Goal: Task Accomplishment & Management: Manage account settings

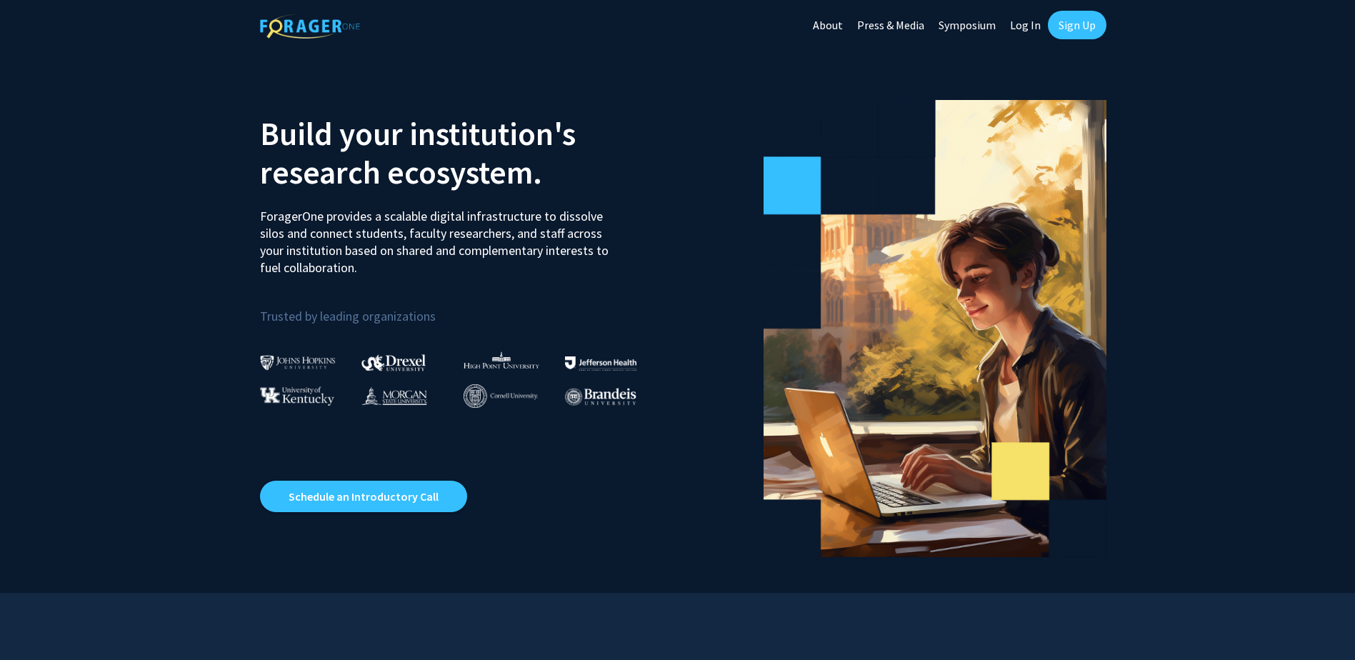
click at [1076, 30] on link "Sign Up" at bounding box center [1077, 25] width 59 height 29
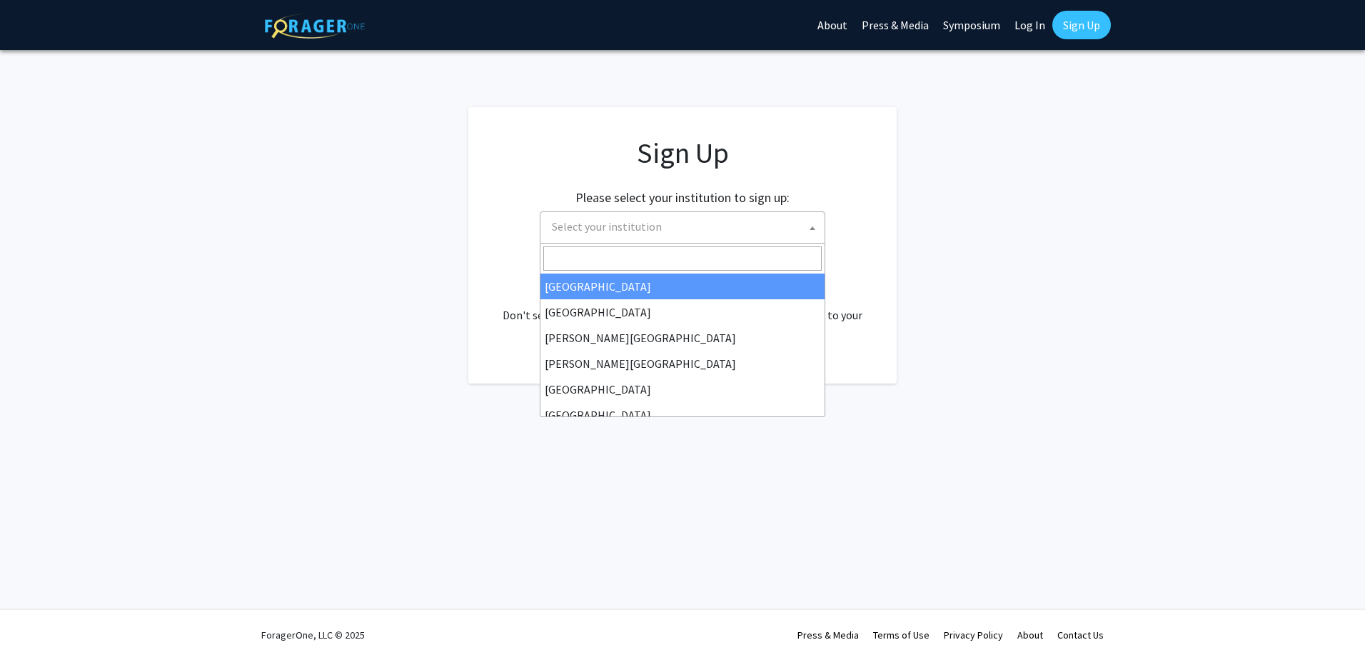
click at [795, 230] on span "Select your institution" at bounding box center [685, 226] width 279 height 29
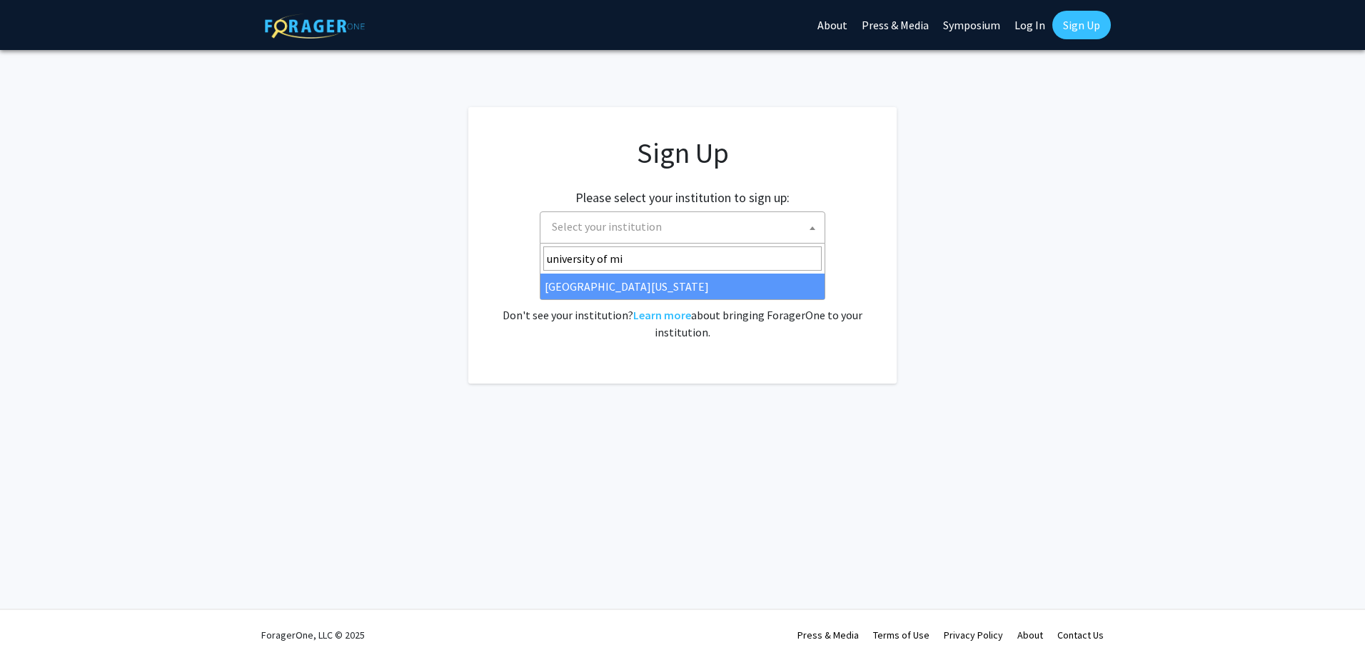
type input "university of mi"
select select "33"
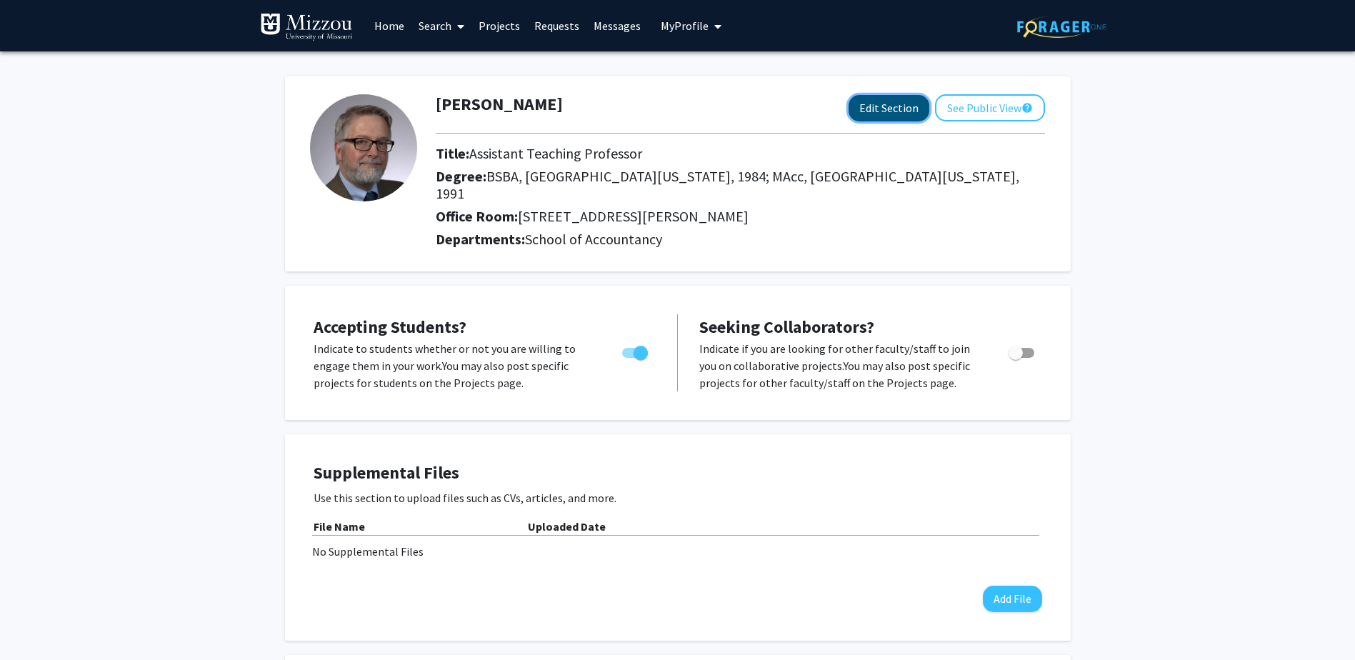
click at [891, 110] on button "Edit Section" at bounding box center [888, 108] width 81 height 26
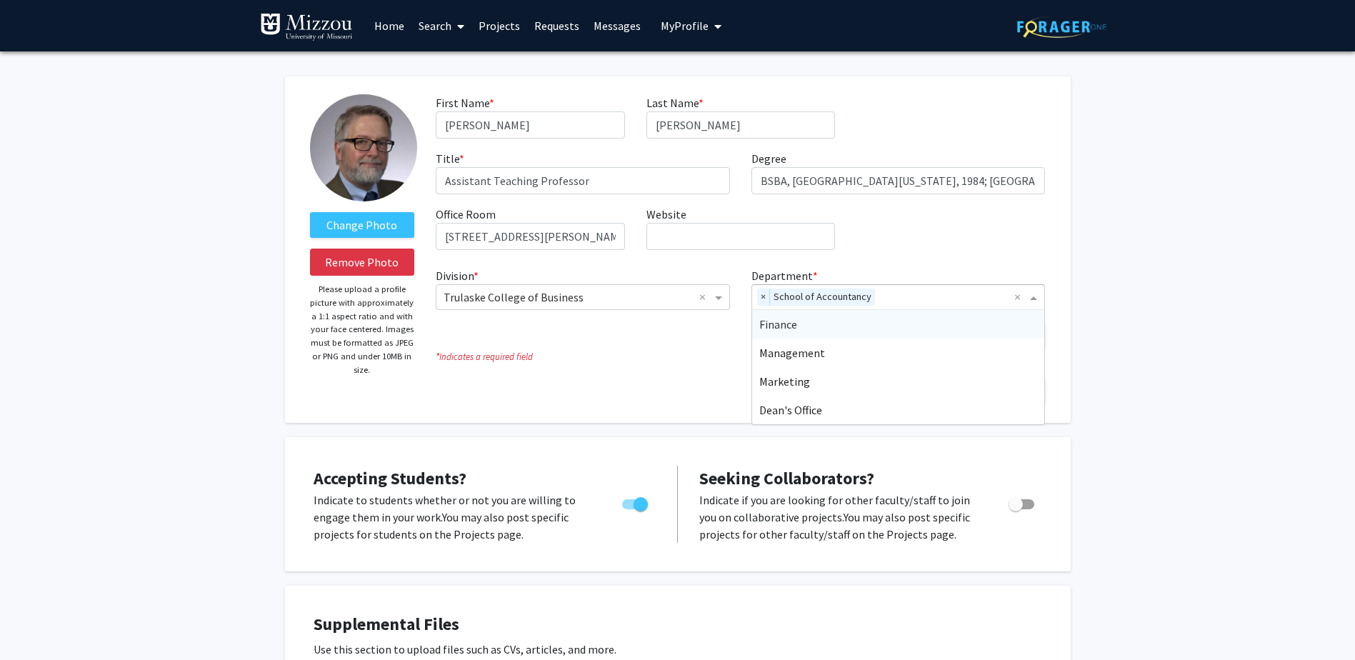
click at [1035, 298] on span "Department" at bounding box center [1035, 297] width 18 height 17
click at [911, 326] on div "Finance" at bounding box center [898, 324] width 293 height 29
click at [1037, 295] on span "Department" at bounding box center [1035, 297] width 18 height 17
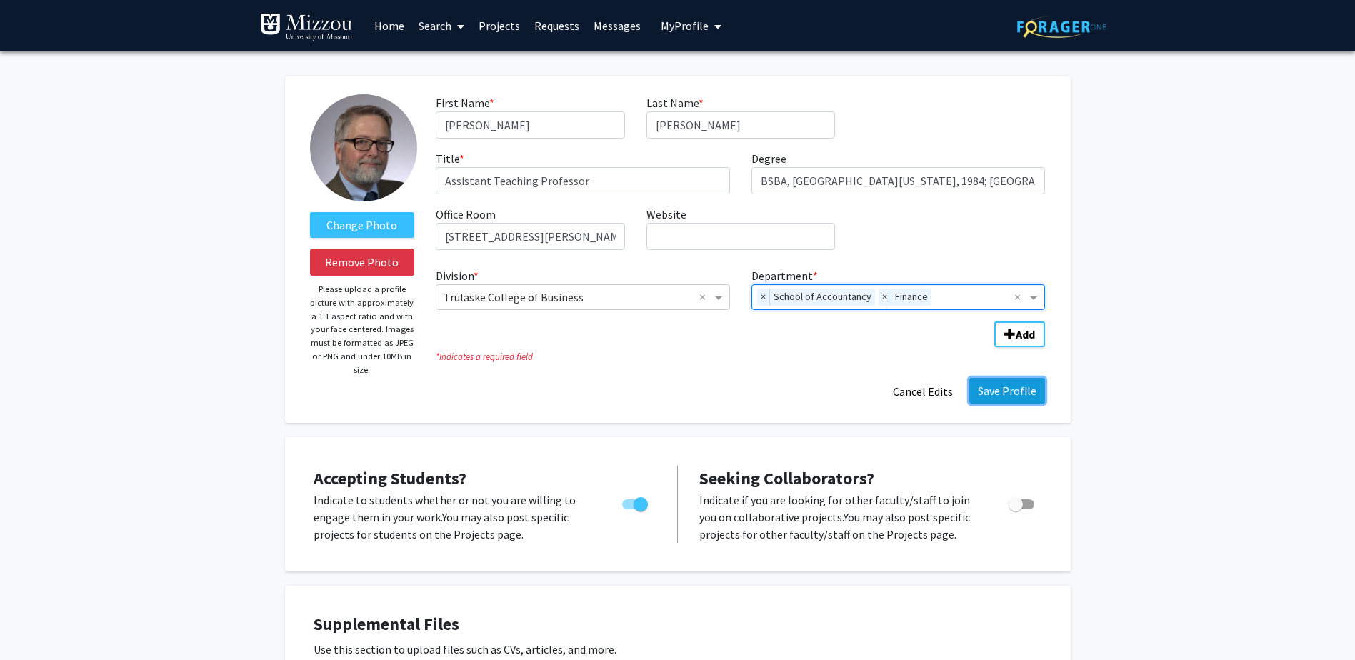
click at [996, 393] on button "Save Profile" at bounding box center [1007, 391] width 76 height 26
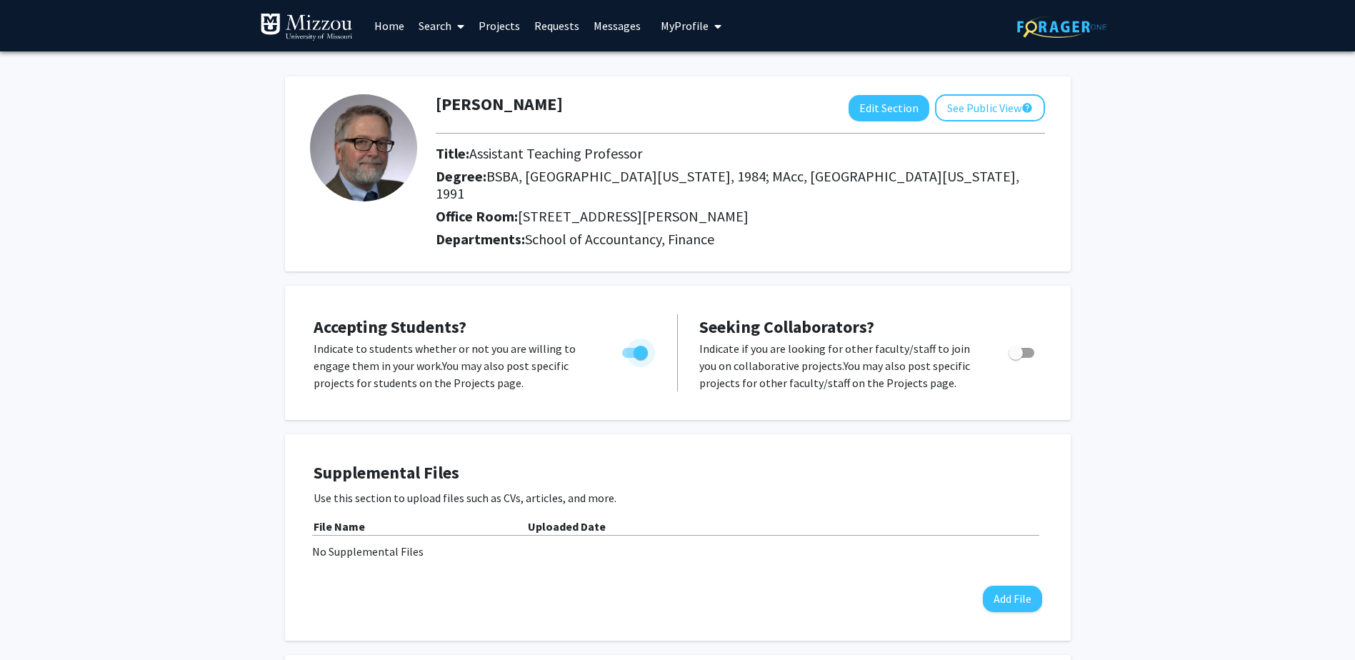
click at [633, 348] on span "Toggle" at bounding box center [635, 353] width 26 height 10
click at [629, 358] on input "Would you like to permit student requests?" at bounding box center [628, 358] width 1 height 1
checkbox input "false"
click at [1000, 110] on button "See Public View help" at bounding box center [990, 107] width 110 height 27
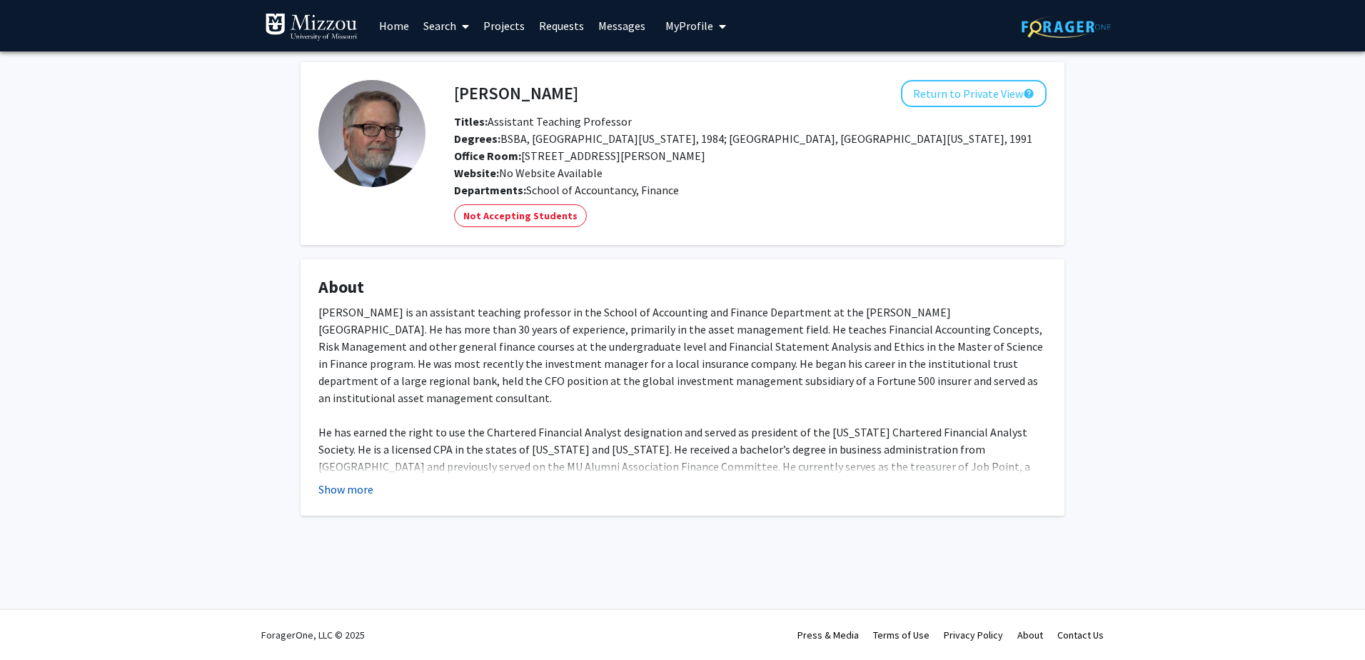
click at [358, 491] on button "Show more" at bounding box center [345, 489] width 55 height 17
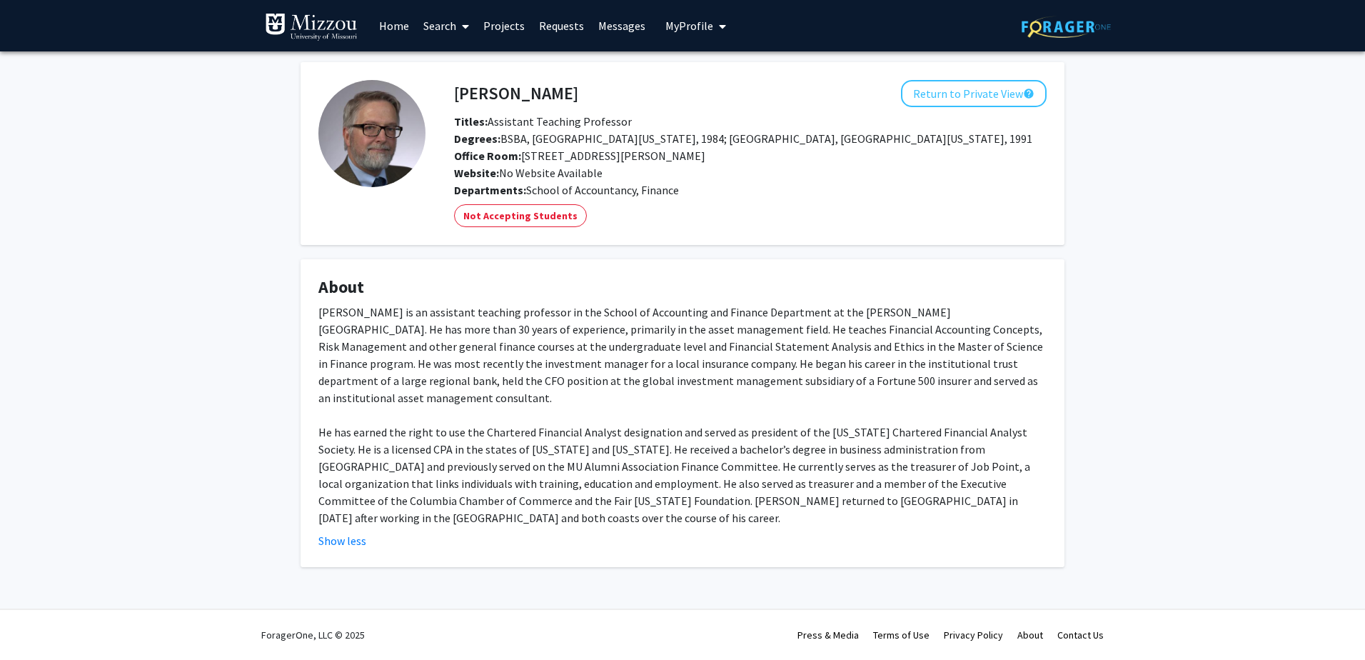
click at [719, 22] on icon "My profile dropdown to access profile and logout" at bounding box center [722, 26] width 7 height 11
click at [728, 105] on link "Account Settings" at bounding box center [740, 110] width 129 height 17
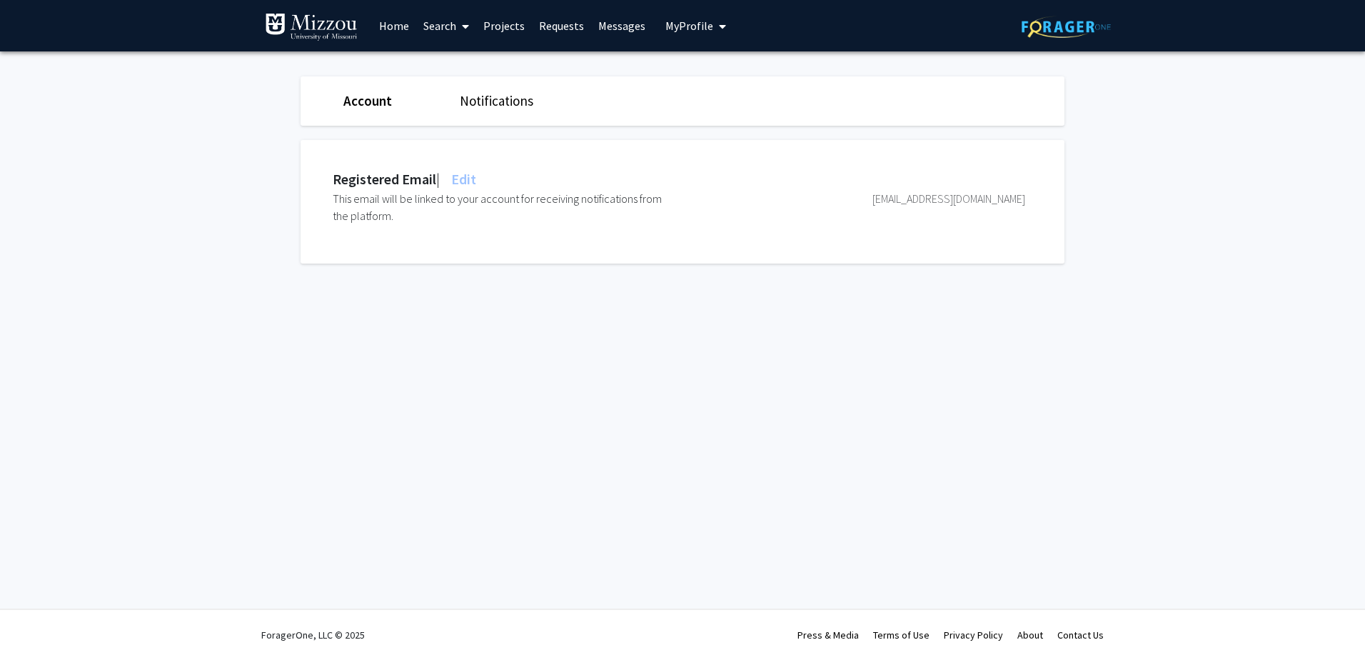
click at [488, 105] on link "Notifications" at bounding box center [497, 100] width 74 height 17
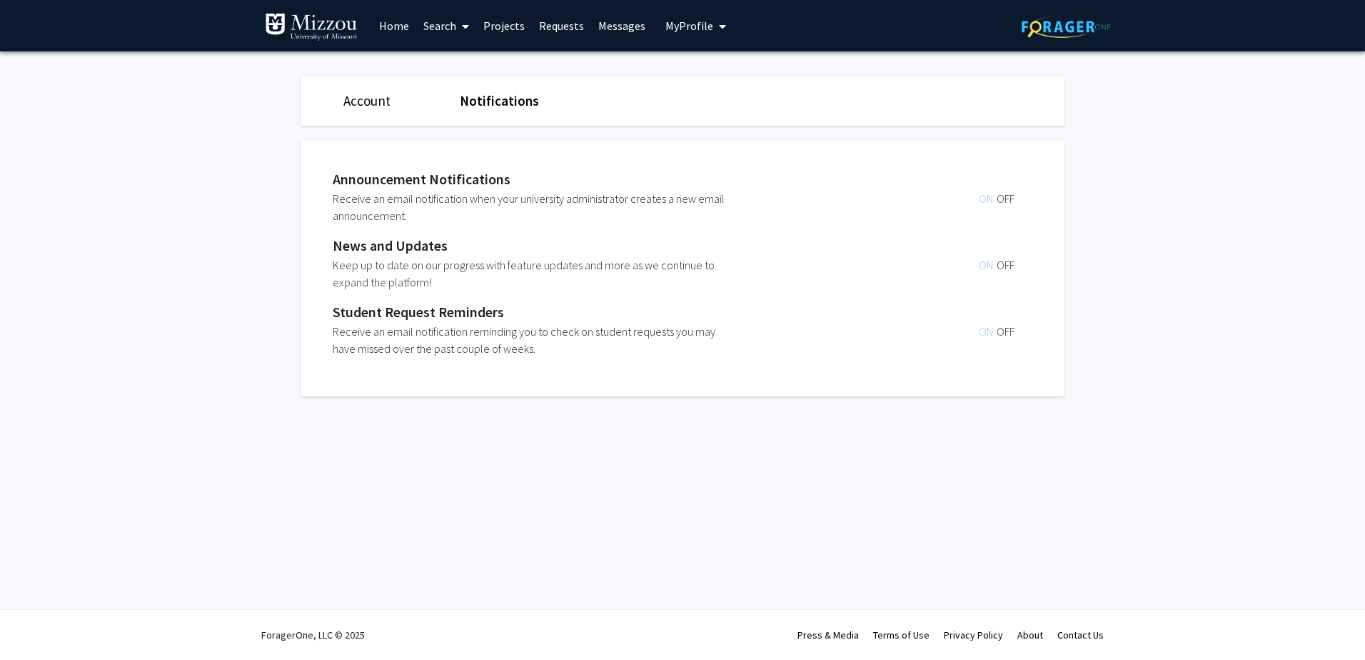
click at [1013, 199] on span "OFF" at bounding box center [1006, 198] width 18 height 14
click at [987, 264] on span "ON" at bounding box center [988, 265] width 18 height 14
click at [1013, 261] on span "OFF" at bounding box center [1006, 265] width 18 height 14
click at [1003, 329] on span "OFF" at bounding box center [1006, 331] width 18 height 14
click at [372, 105] on link "Account" at bounding box center [366, 100] width 47 height 17
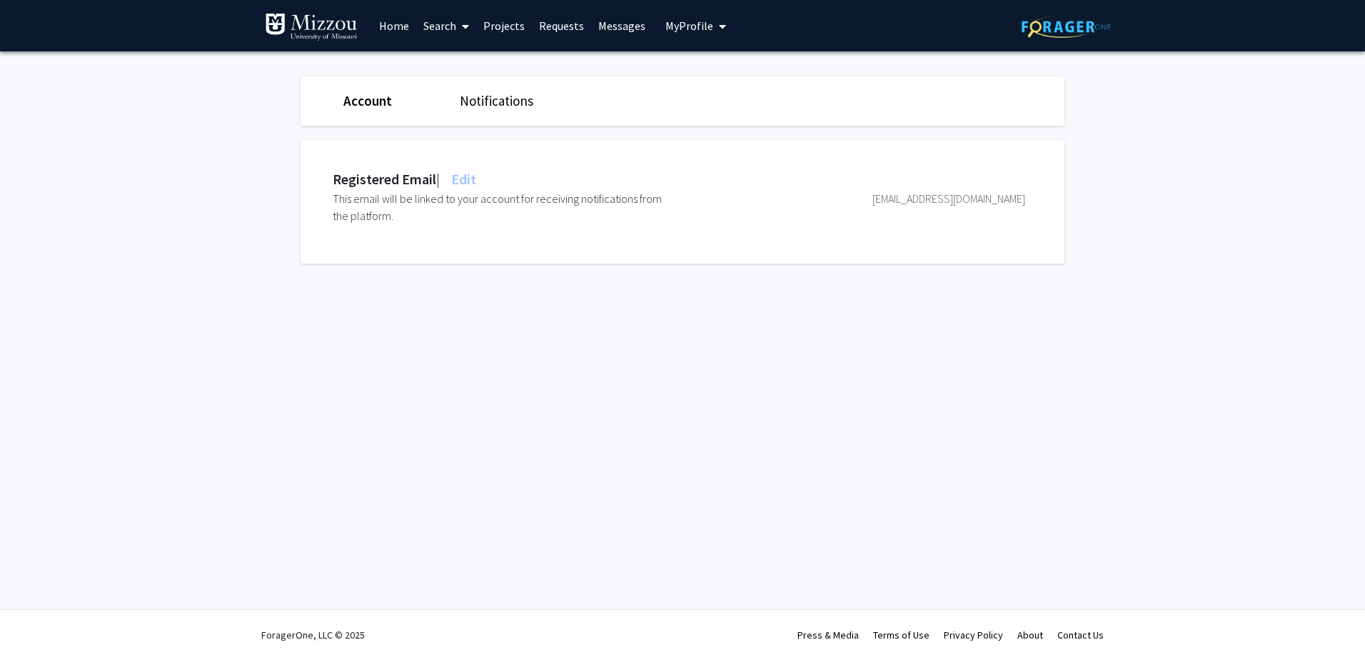
click at [673, 19] on span "My Profile" at bounding box center [690, 26] width 48 height 14
click at [713, 66] on span "Tim Howald" at bounding box center [754, 67] width 86 height 16
